Goal: Go to known website: Access a specific website the user already knows

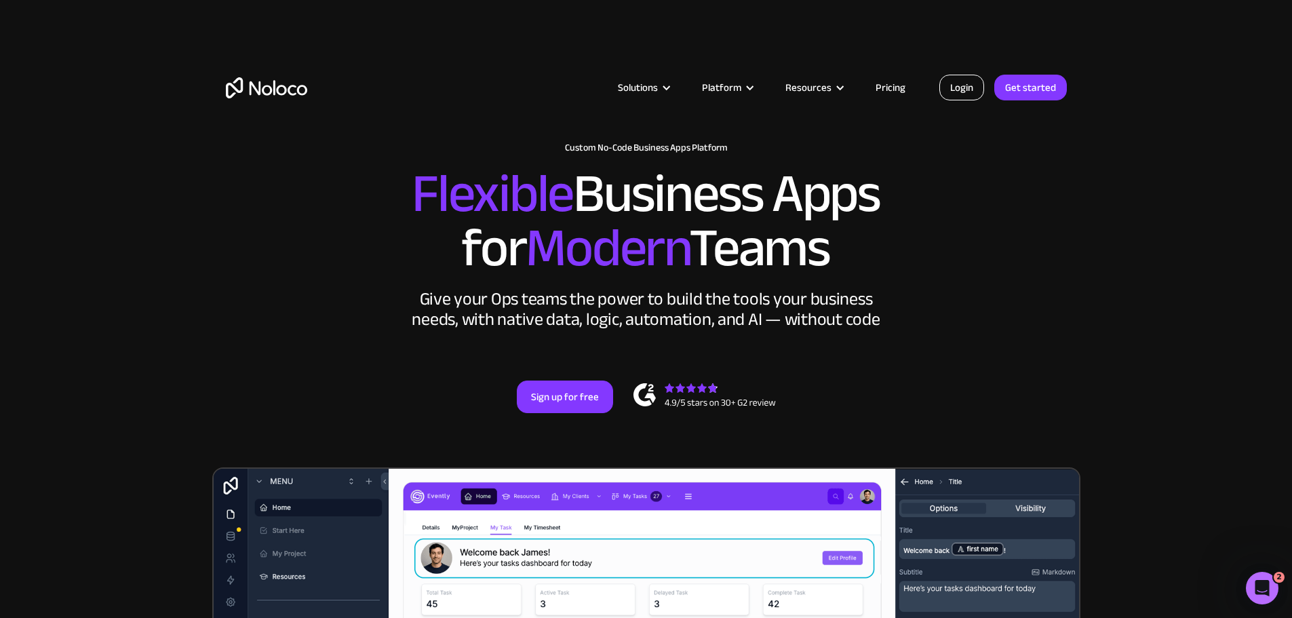
click at [956, 81] on link "Login" at bounding box center [961, 88] width 45 height 26
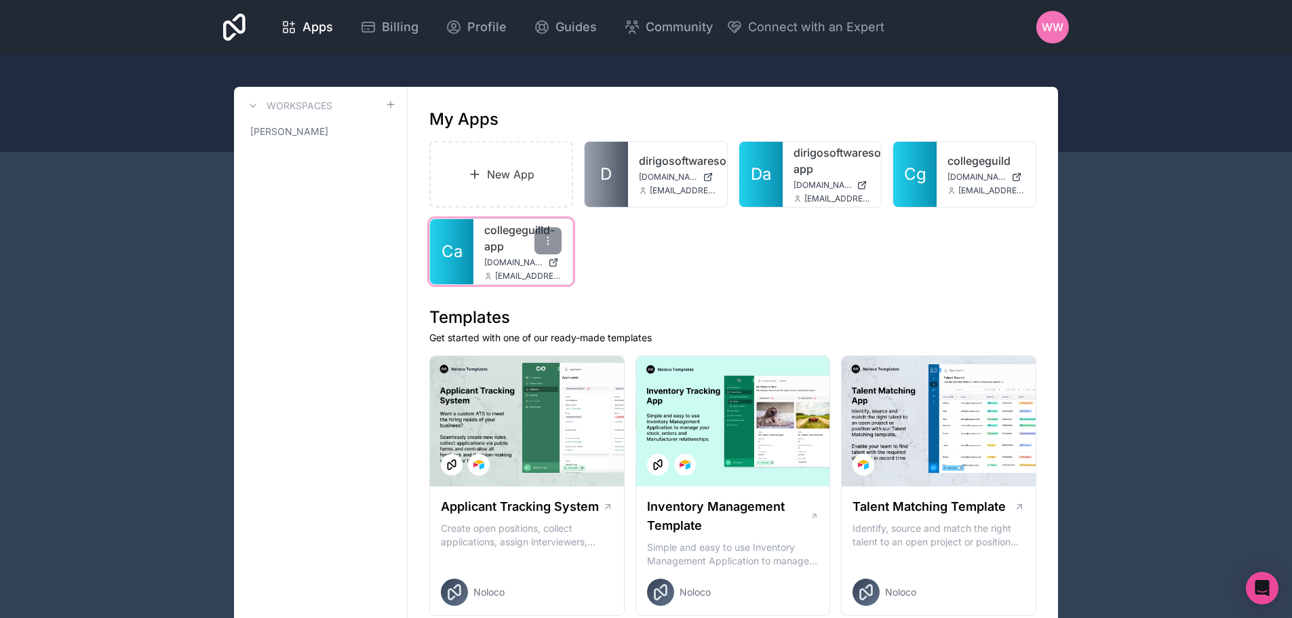
click at [493, 246] on link "collegeguilld-app" at bounding box center [522, 238] width 77 height 33
